Goal: Task Accomplishment & Management: Complete application form

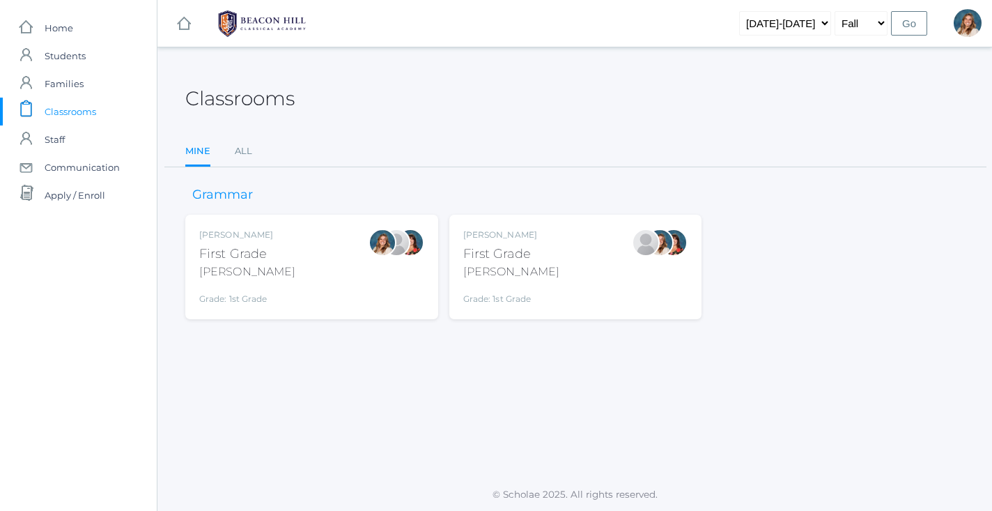
click at [292, 274] on div "Liv Barber First Grade Barber Grade: 1st Grade 01LA" at bounding box center [311, 267] width 225 height 77
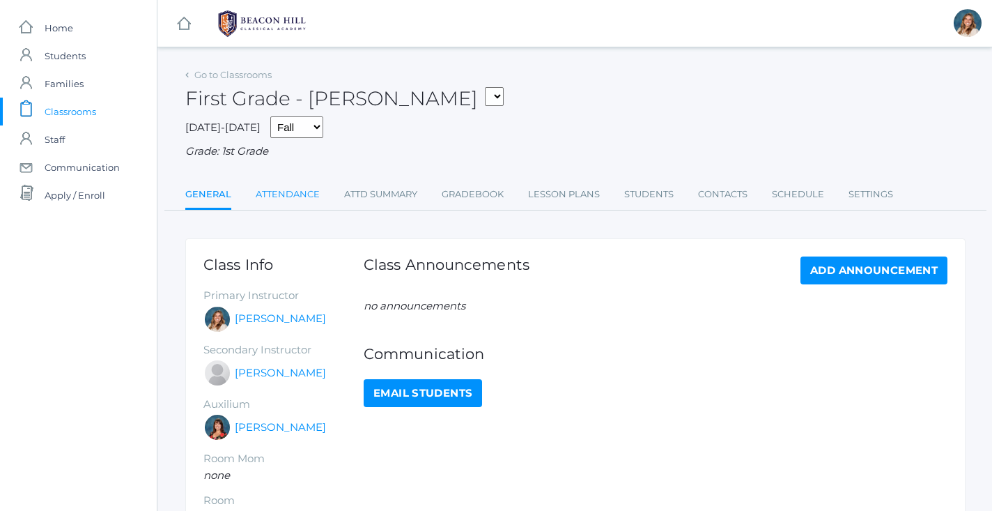
click at [299, 185] on link "Attendance" at bounding box center [288, 194] width 64 height 28
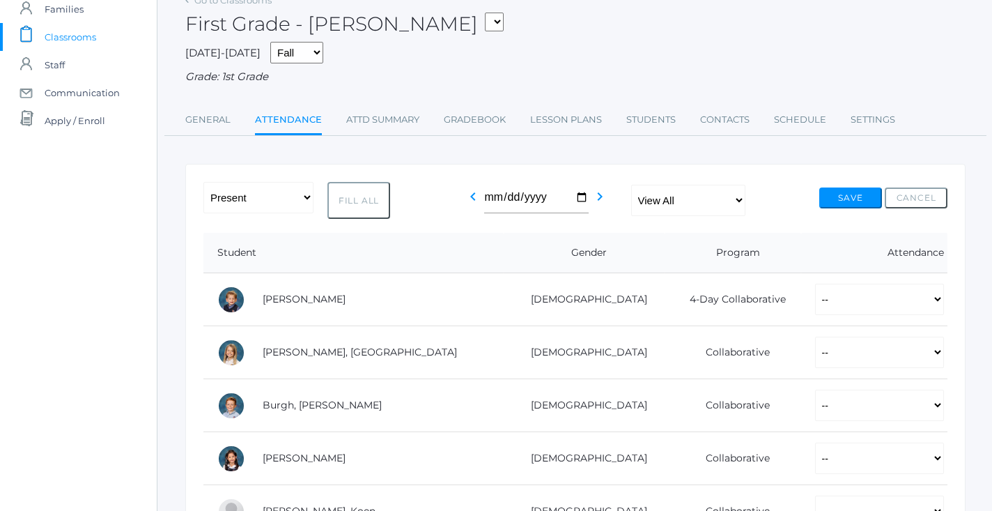
scroll to position [82, 0]
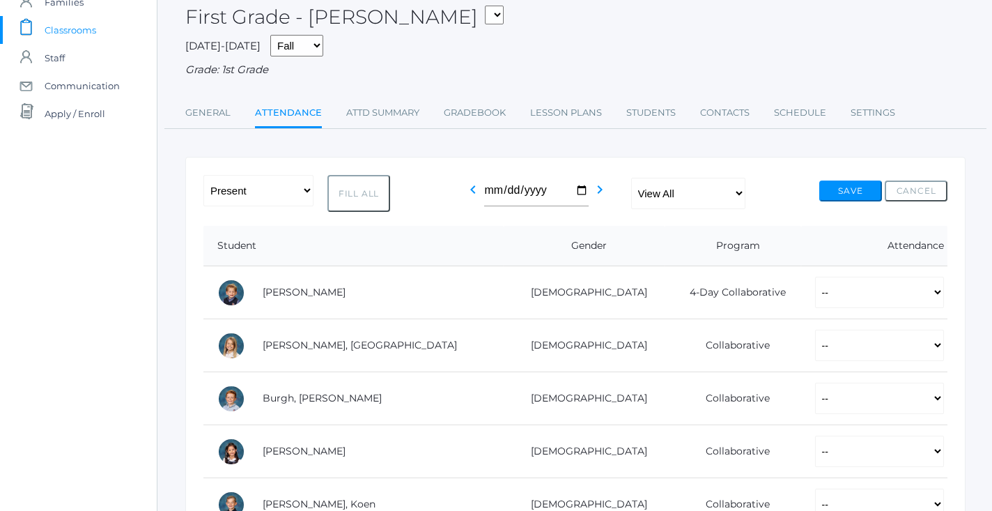
click at [366, 192] on button "Fill All" at bounding box center [358, 193] width 63 height 37
select select "P"
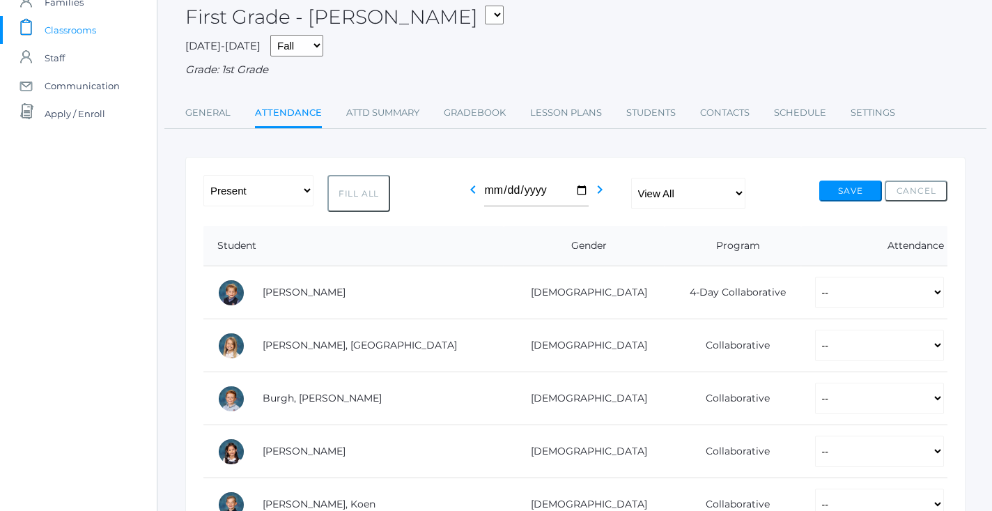
select select "P"
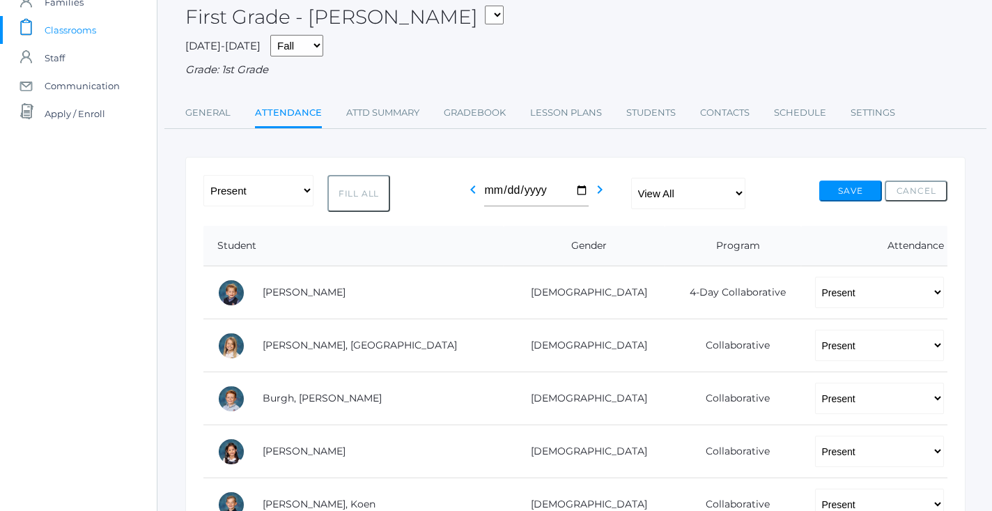
select select "P"
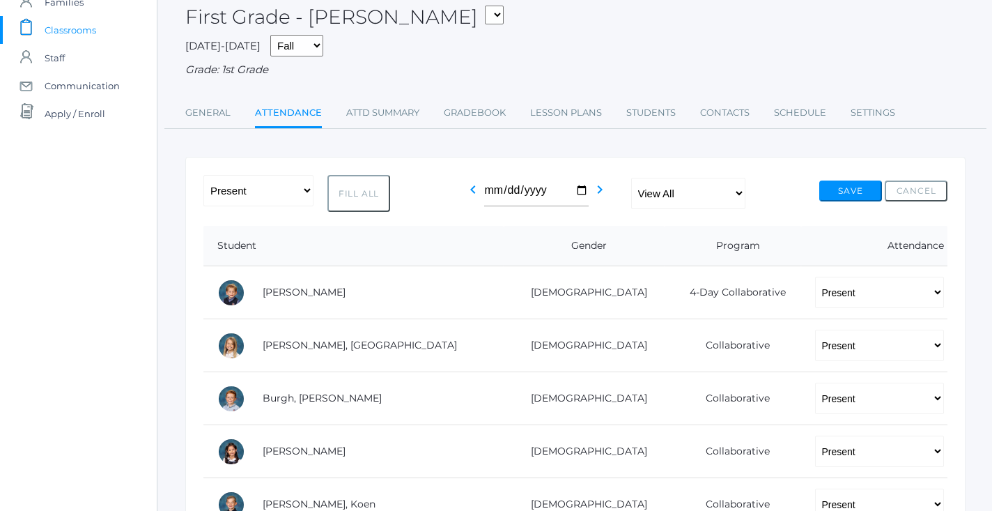
select select "P"
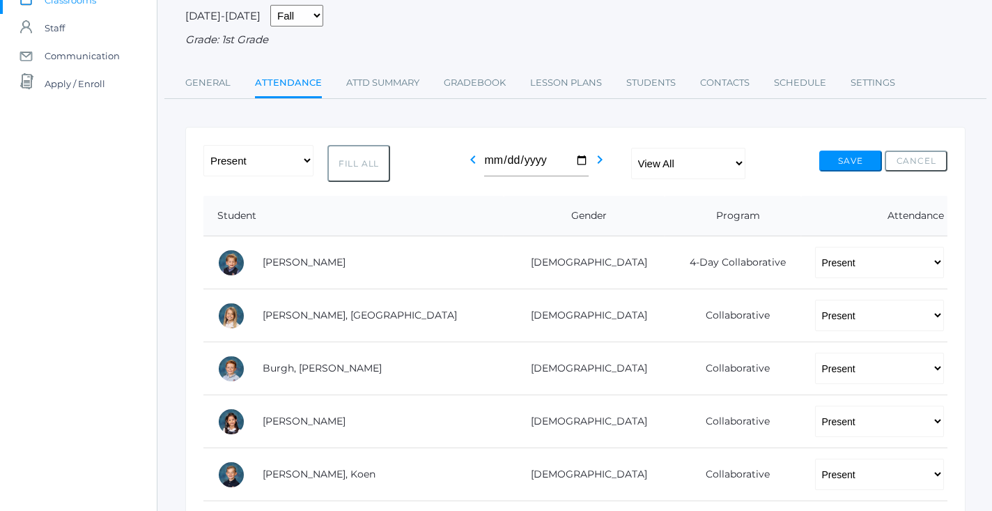
scroll to position [15, 0]
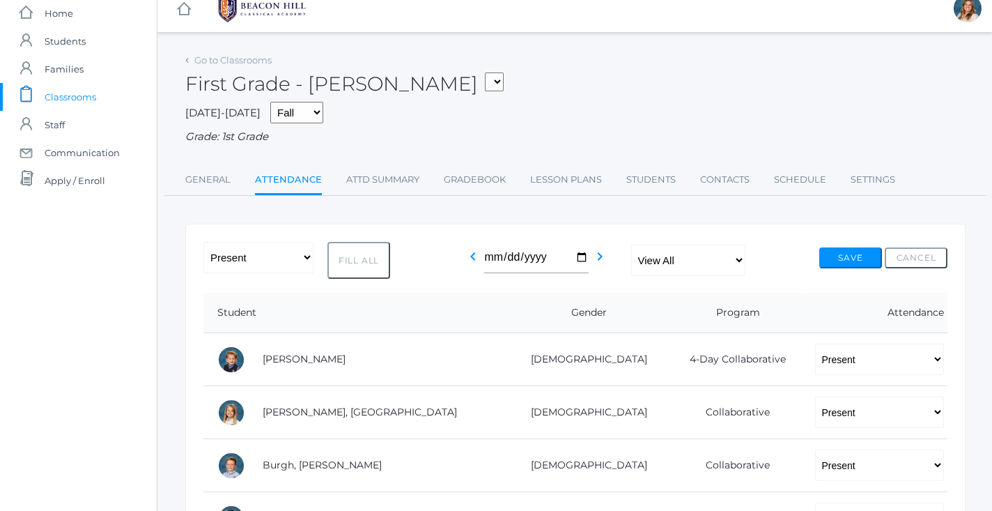
click at [828, 252] on button "Save" at bounding box center [850, 257] width 63 height 21
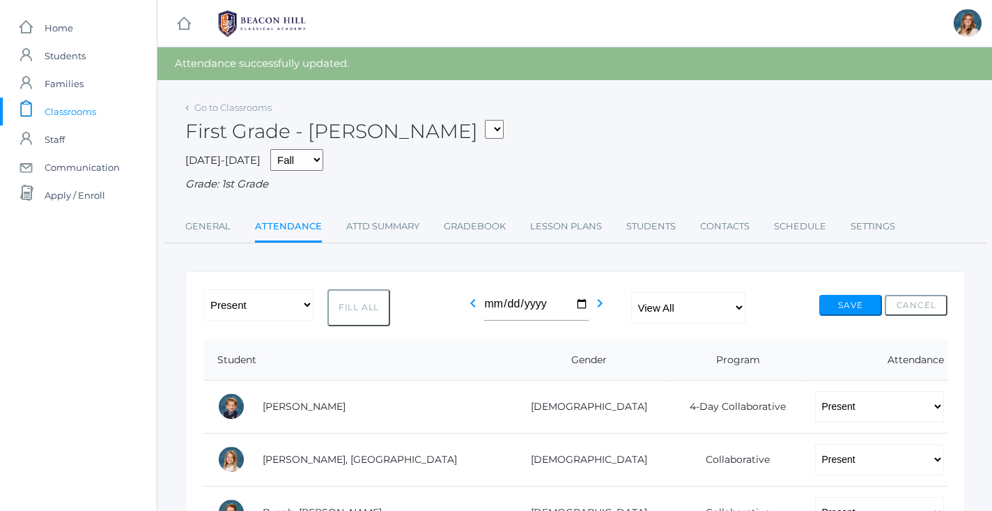
click at [58, 103] on span "Classrooms" at bounding box center [71, 112] width 52 height 28
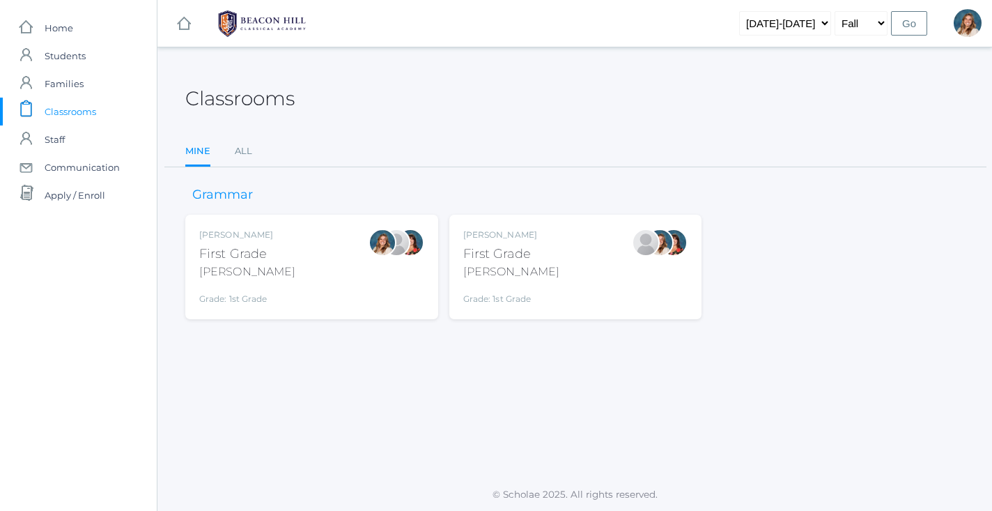
click at [196, 443] on div "Classrooms Mine All Mine All Grammar [PERSON_NAME] First Grade [PERSON_NAME] Gr…" at bounding box center [574, 263] width 835 height 396
